Goal: Communication & Community: Answer question/provide support

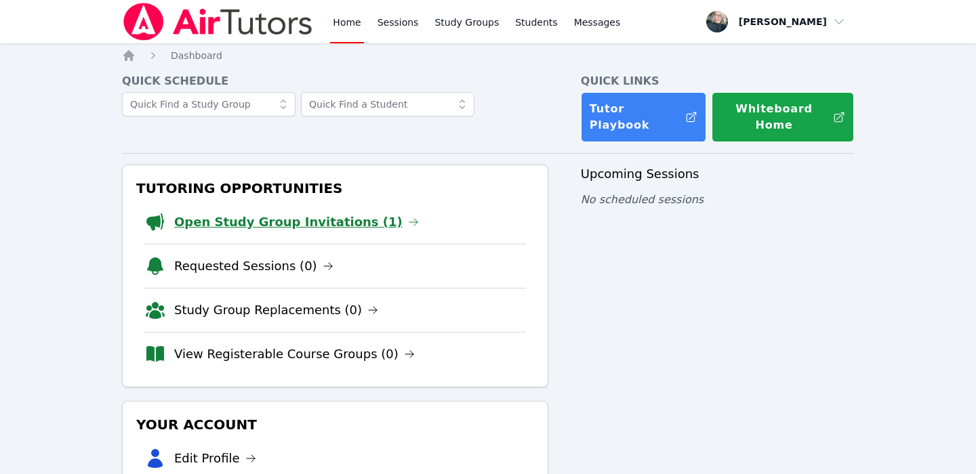
click at [353, 213] on link "Open Study Group Invitations (1)" at bounding box center [296, 222] width 245 height 19
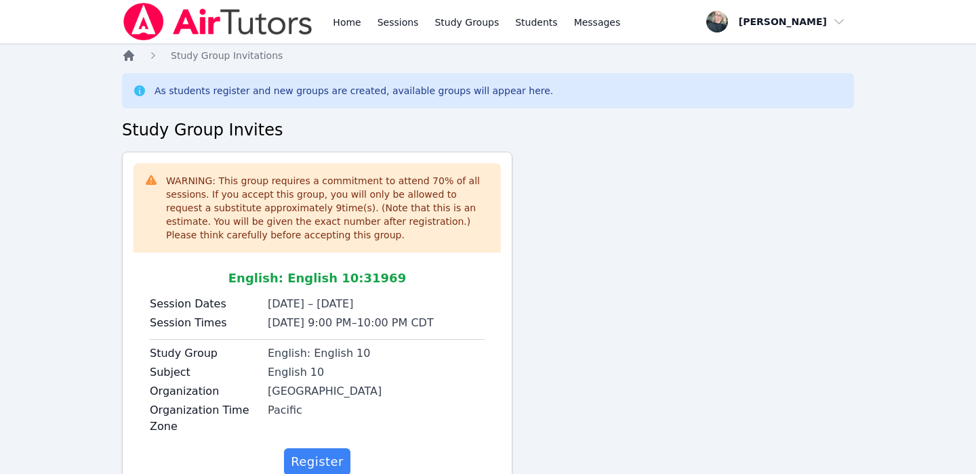
click at [126, 55] on icon "Breadcrumb" at bounding box center [128, 55] width 11 height 11
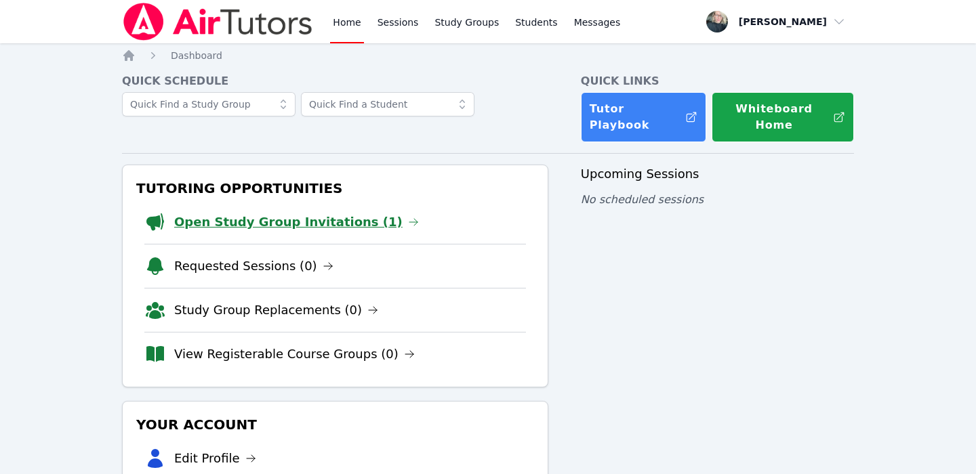
click at [234, 213] on link "Open Study Group Invitations (1)" at bounding box center [296, 222] width 245 height 19
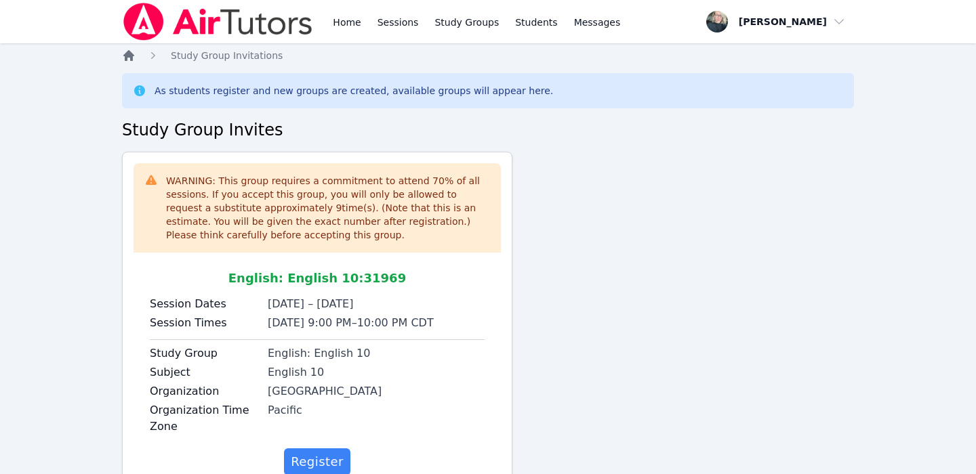
click at [125, 58] on icon "Breadcrumb" at bounding box center [128, 55] width 11 height 11
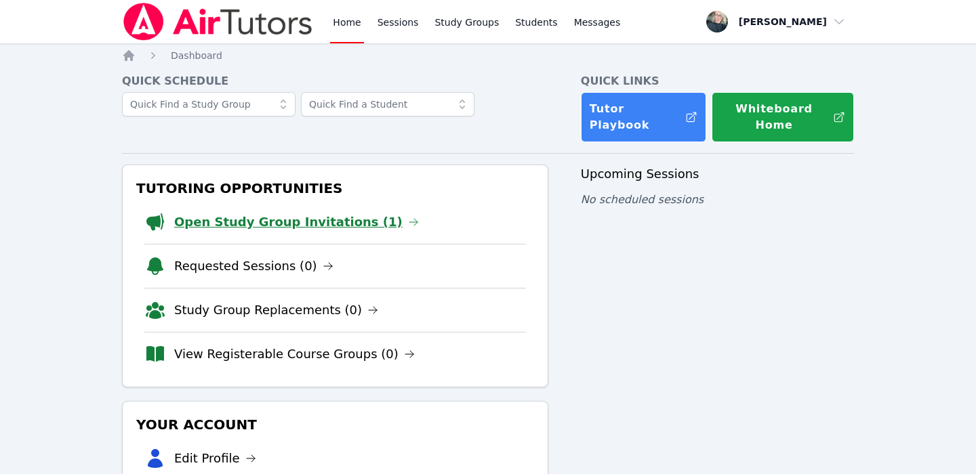
click at [215, 213] on link "Open Study Group Invitations (1)" at bounding box center [296, 222] width 245 height 19
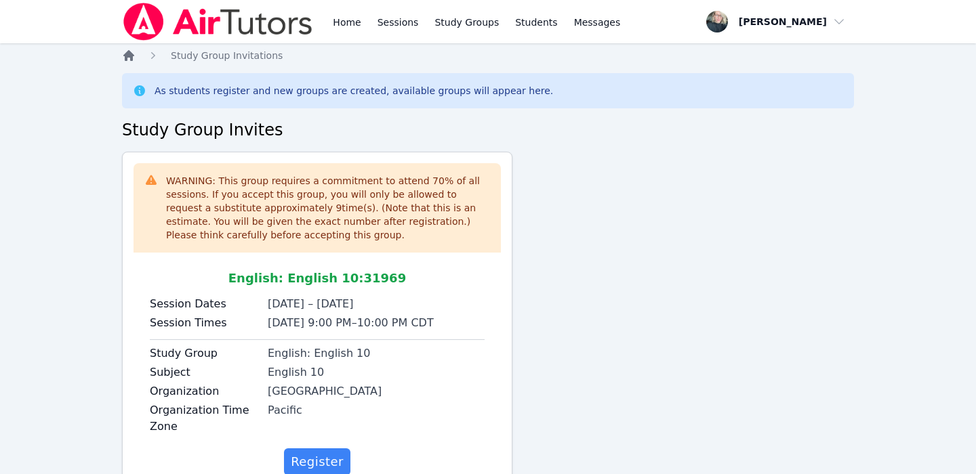
click at [126, 56] on icon "Breadcrumb" at bounding box center [128, 55] width 11 height 11
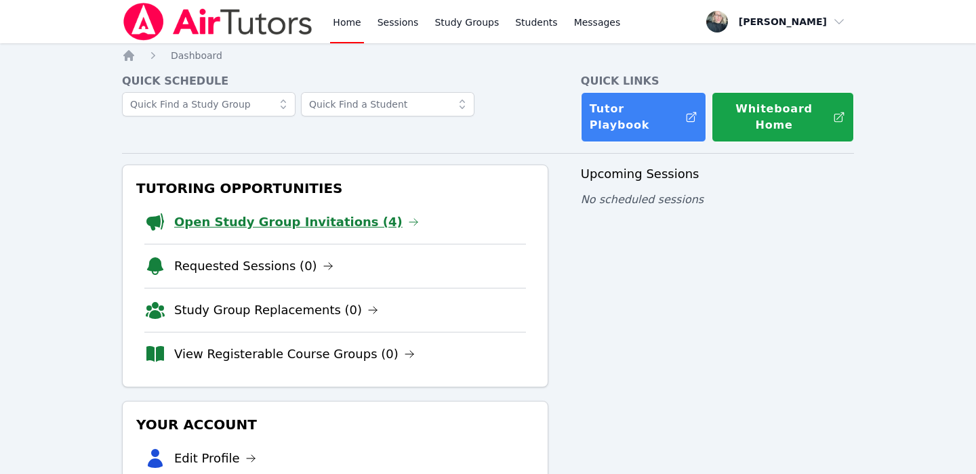
click at [303, 215] on link "Open Study Group Invitations (4)" at bounding box center [296, 222] width 245 height 19
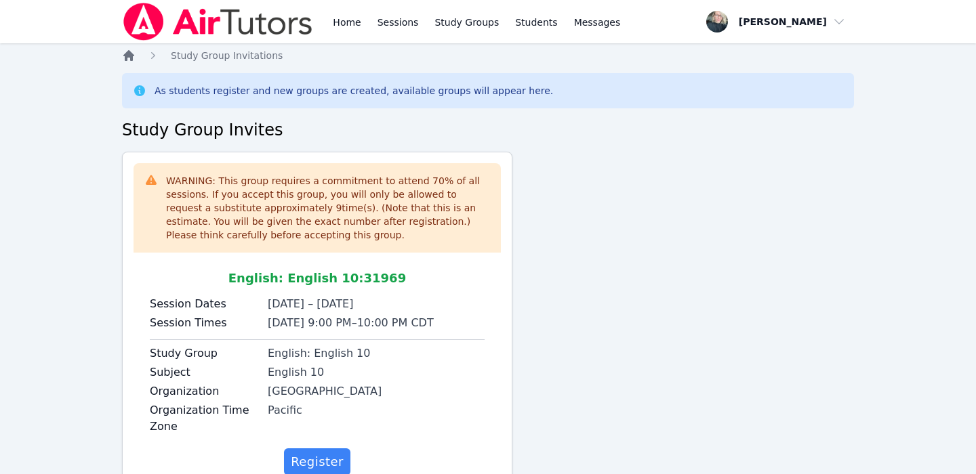
click at [131, 58] on icon "Breadcrumb" at bounding box center [128, 55] width 11 height 11
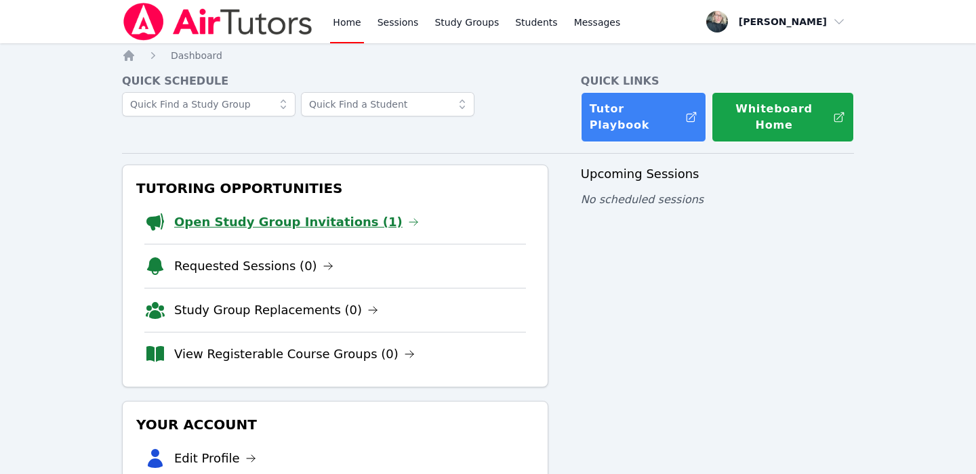
click at [273, 217] on link "Open Study Group Invitations (1)" at bounding box center [296, 222] width 245 height 19
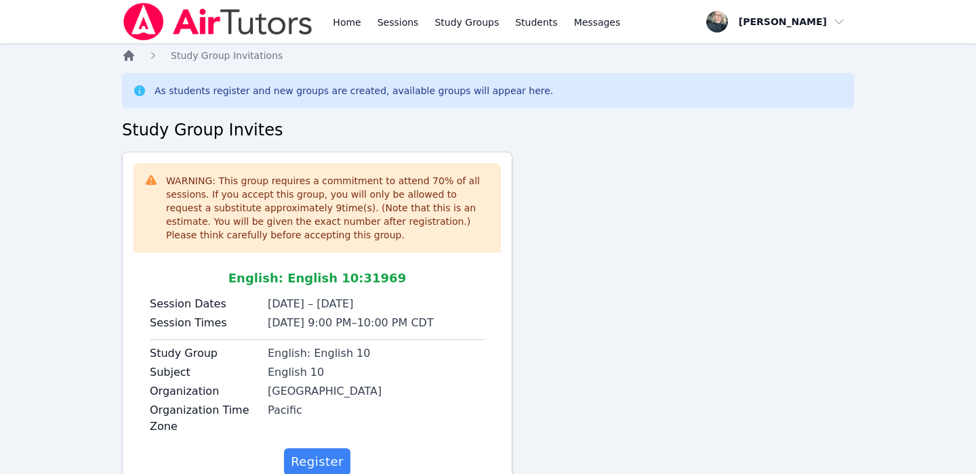
click at [130, 58] on icon "Breadcrumb" at bounding box center [128, 55] width 11 height 11
